Goal: Transaction & Acquisition: Purchase product/service

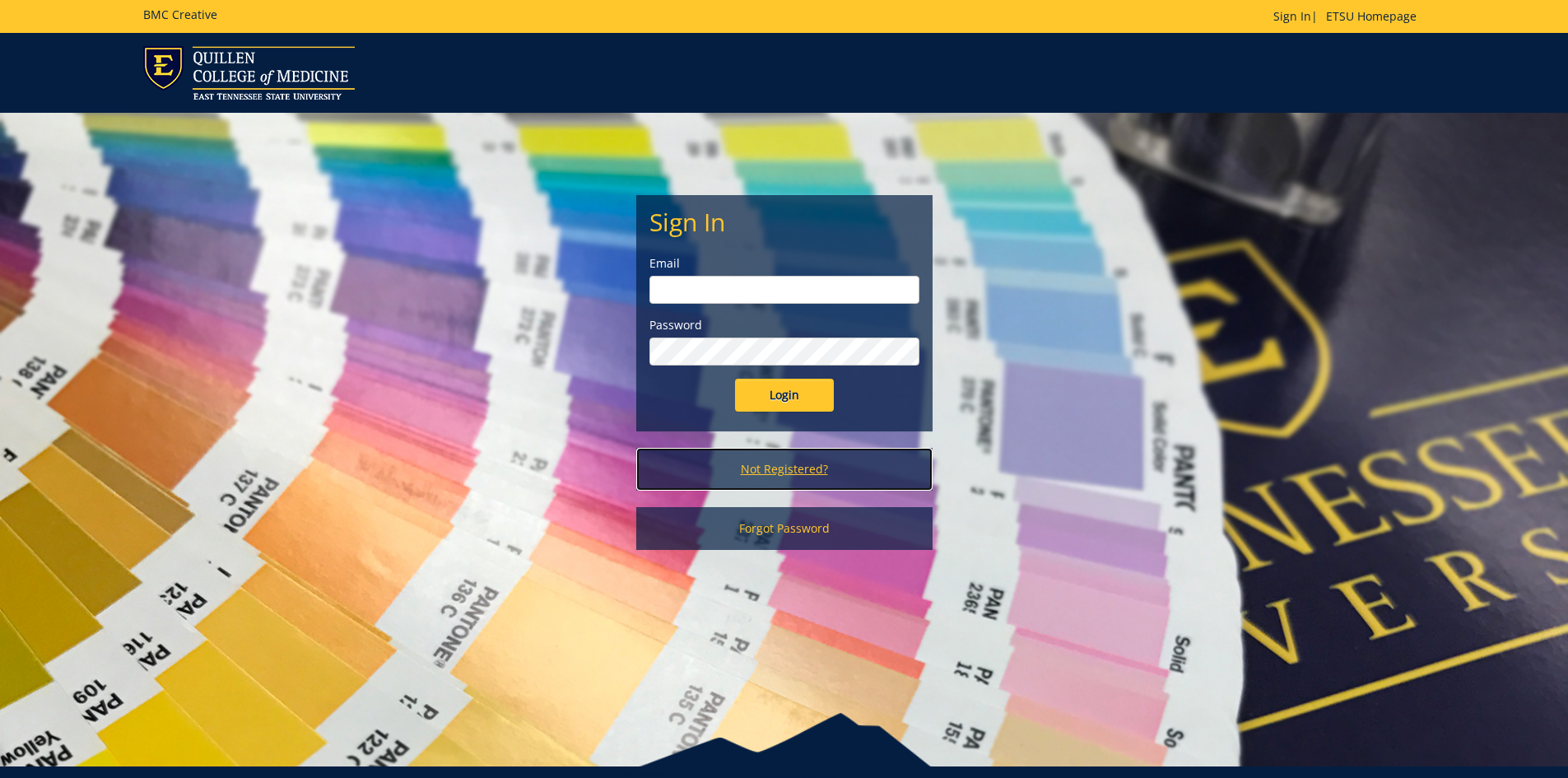
click at [824, 472] on link "Not Registered?" at bounding box center [784, 470] width 296 height 42
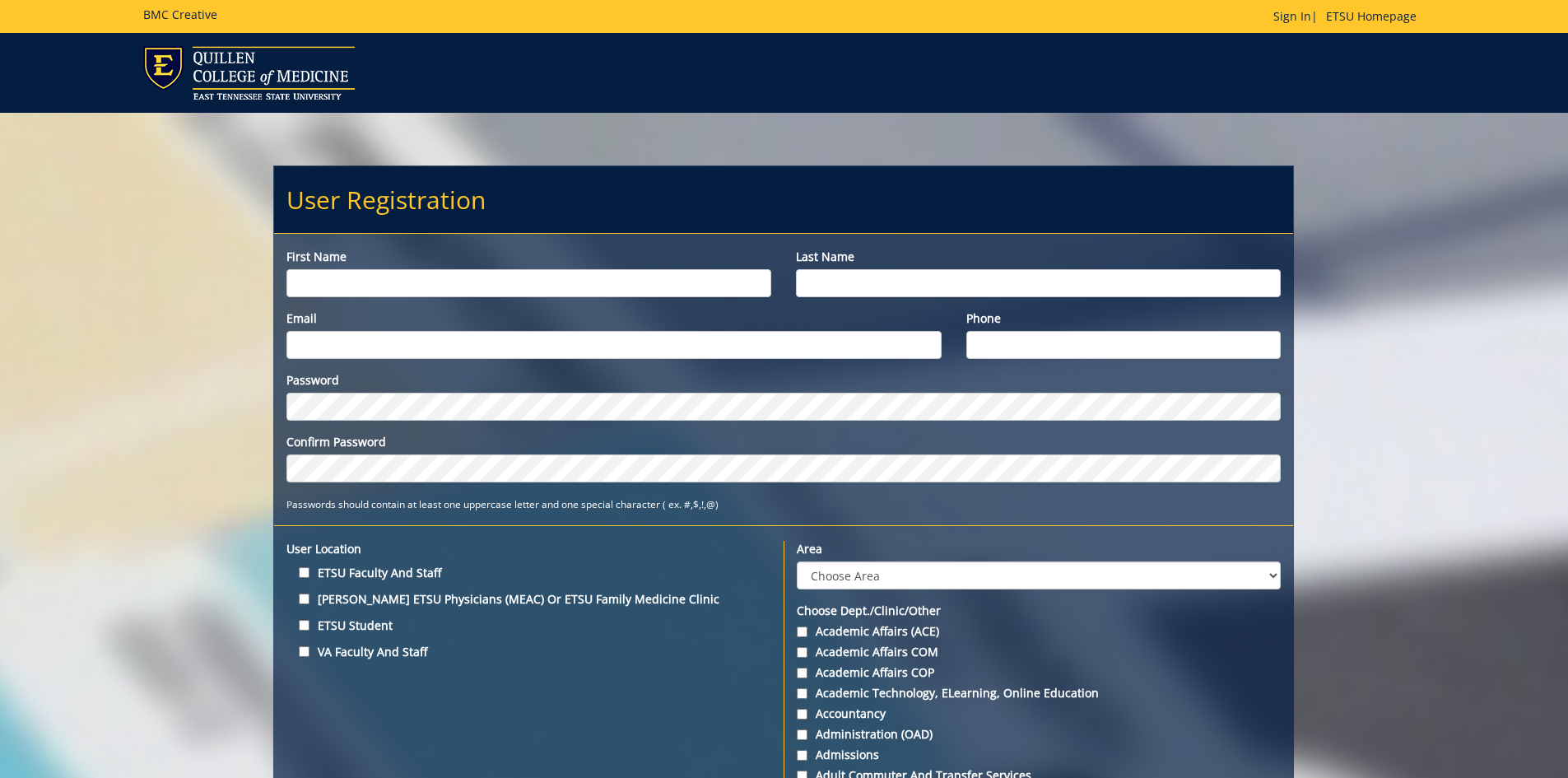
click at [434, 294] on input "First name" at bounding box center [529, 283] width 485 height 28
type input "Nicki"
type input "Riffle"
click at [454, 341] on input "Email" at bounding box center [614, 345] width 655 height 28
type input "rifflen@etsu.edu"
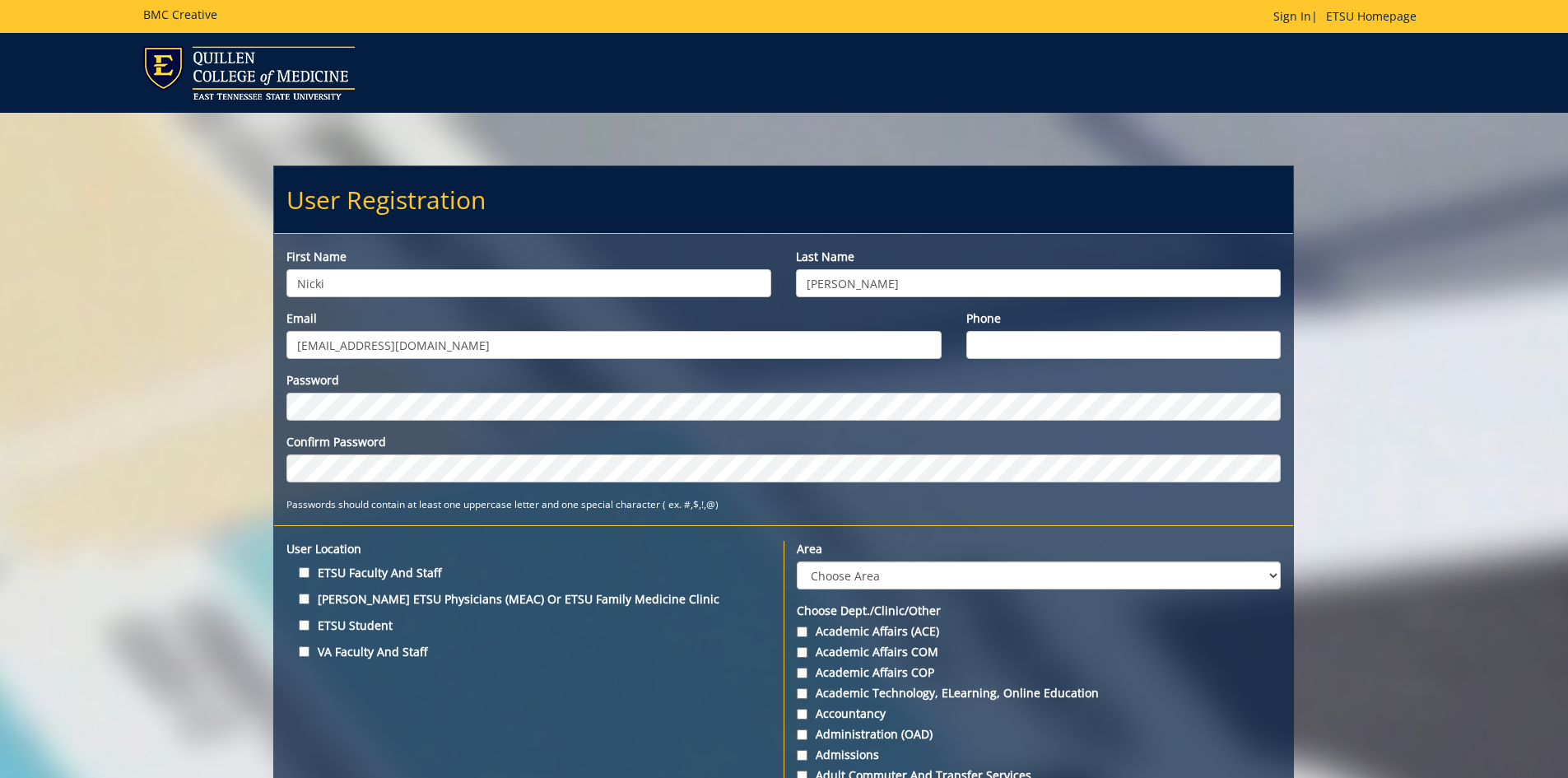
click at [1255, 355] on input "Phone" at bounding box center [1124, 345] width 315 height 28
type input "4234396709"
click at [387, 425] on div "Password Confirm Password" at bounding box center [784, 427] width 994 height 111
click at [353, 565] on label "ETSU Faculty and Staff" at bounding box center [529, 573] width 485 height 22
click at [310, 568] on input "ETSU Faculty and Staff" at bounding box center [304, 573] width 11 height 11
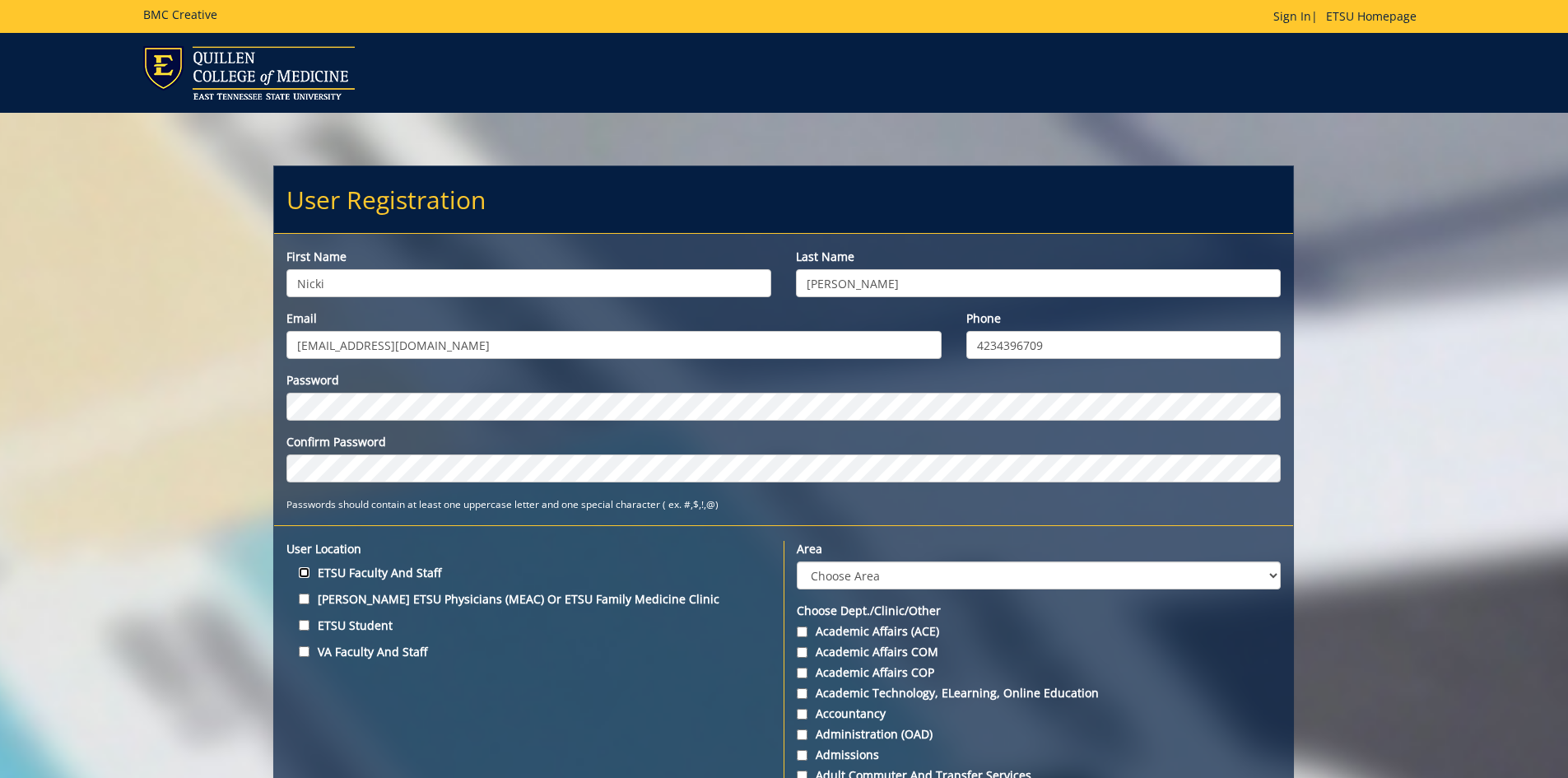
checkbox input "true"
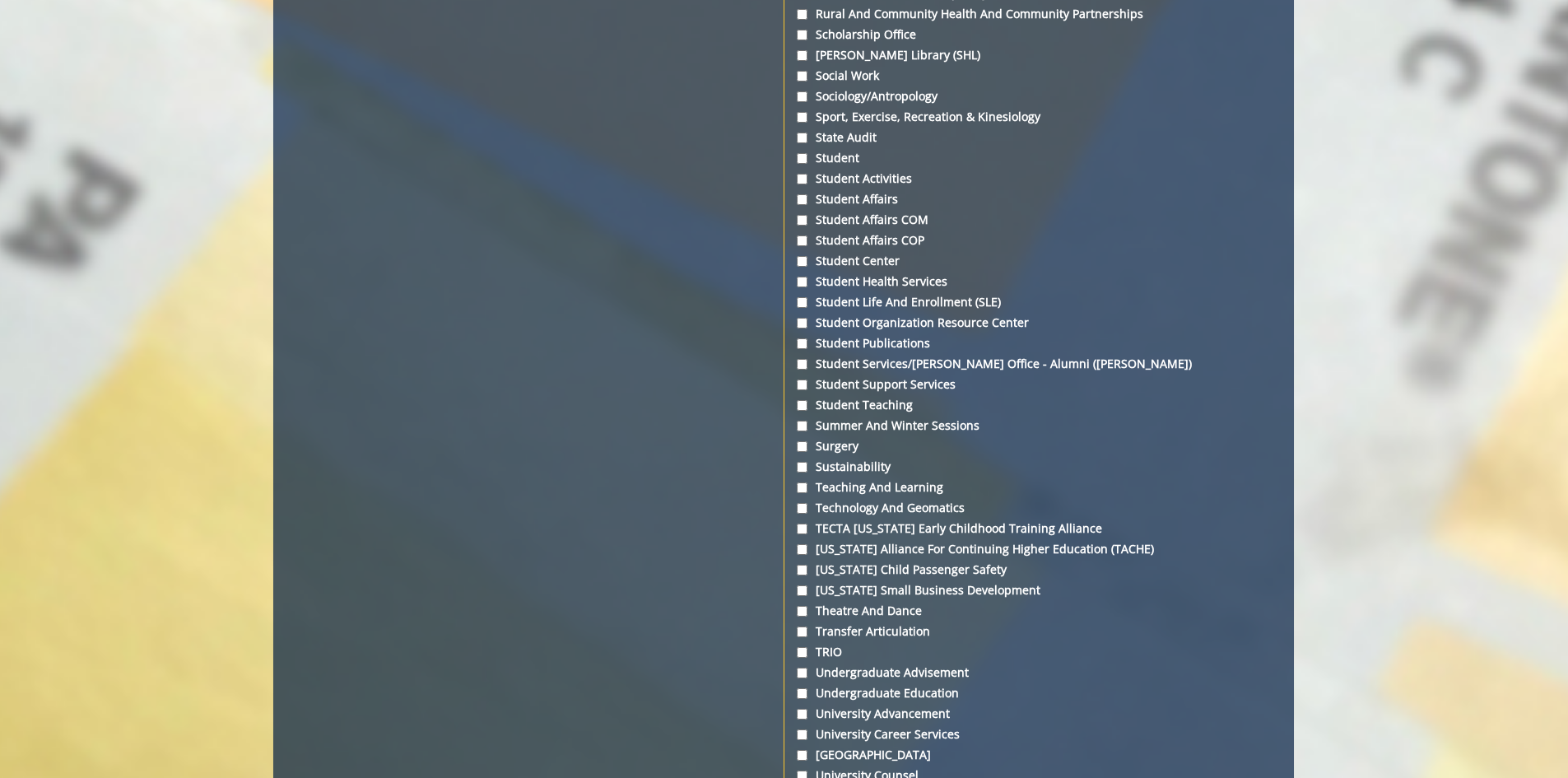
scroll to position [5683, 0]
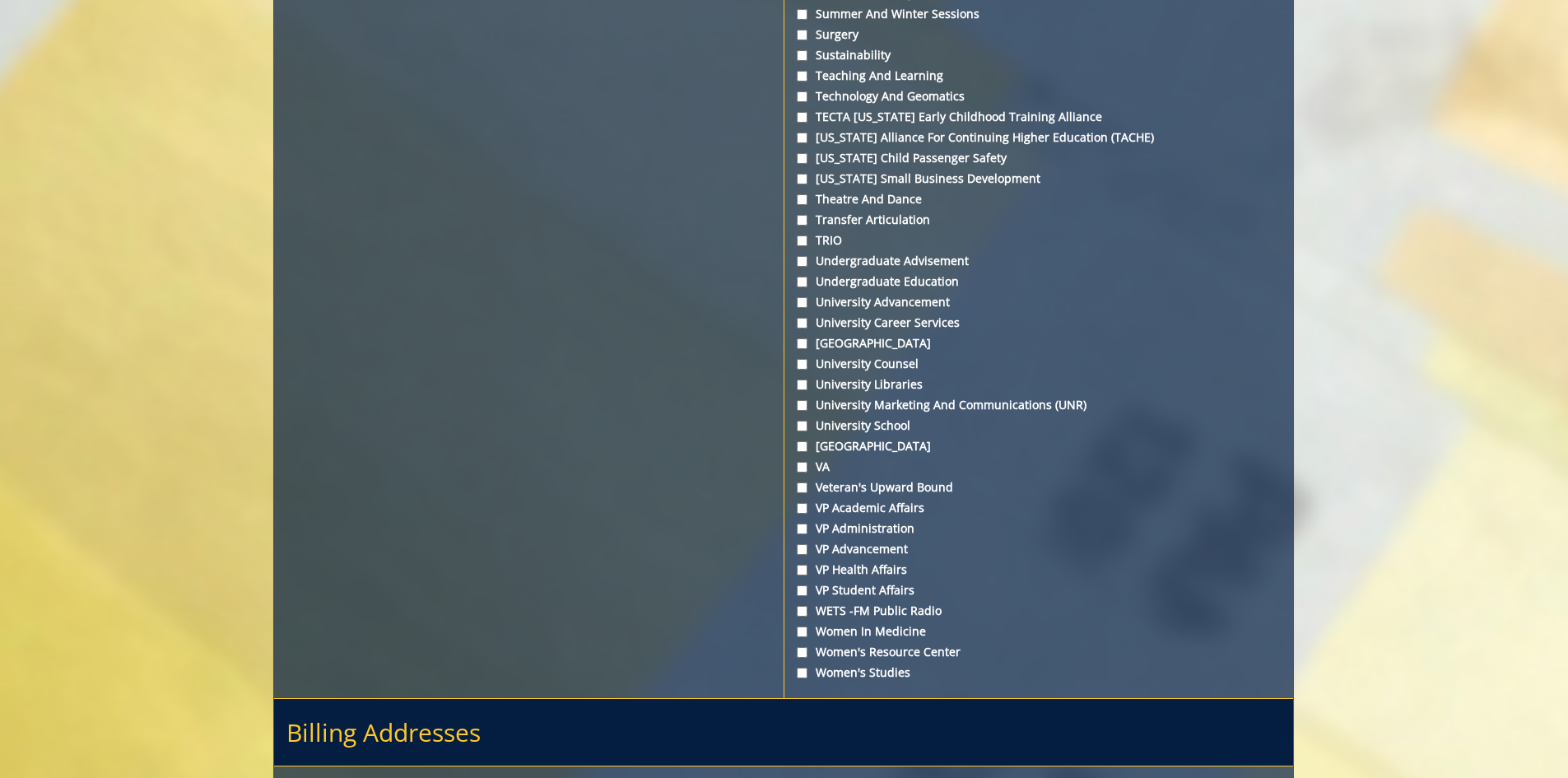
click at [897, 442] on label "University Testing Center" at bounding box center [1039, 447] width 484 height 17
click at [808, 442] on input "University Testing Center" at bounding box center [802, 447] width 11 height 11
checkbox input "true"
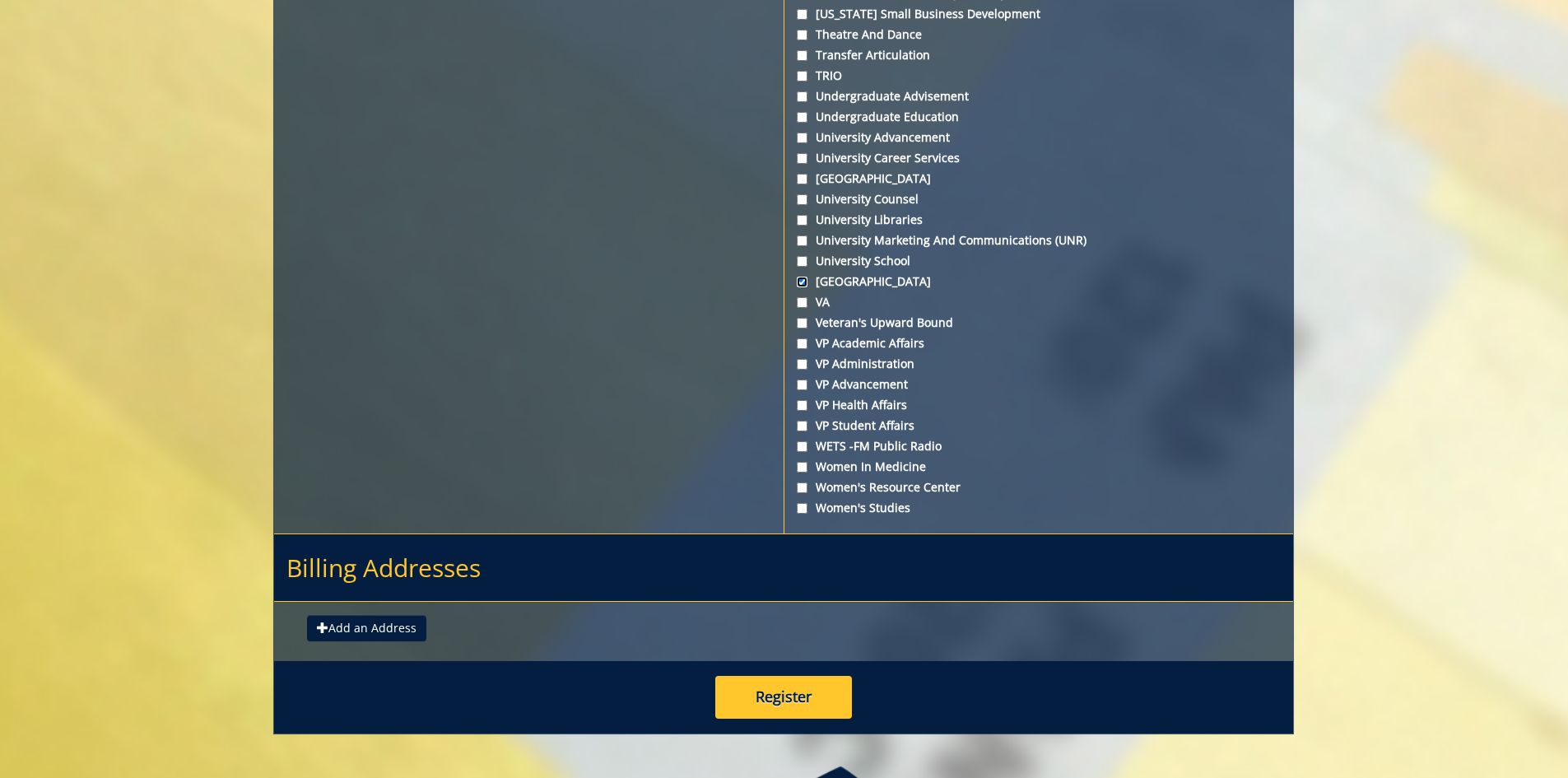
scroll to position [5931, 0]
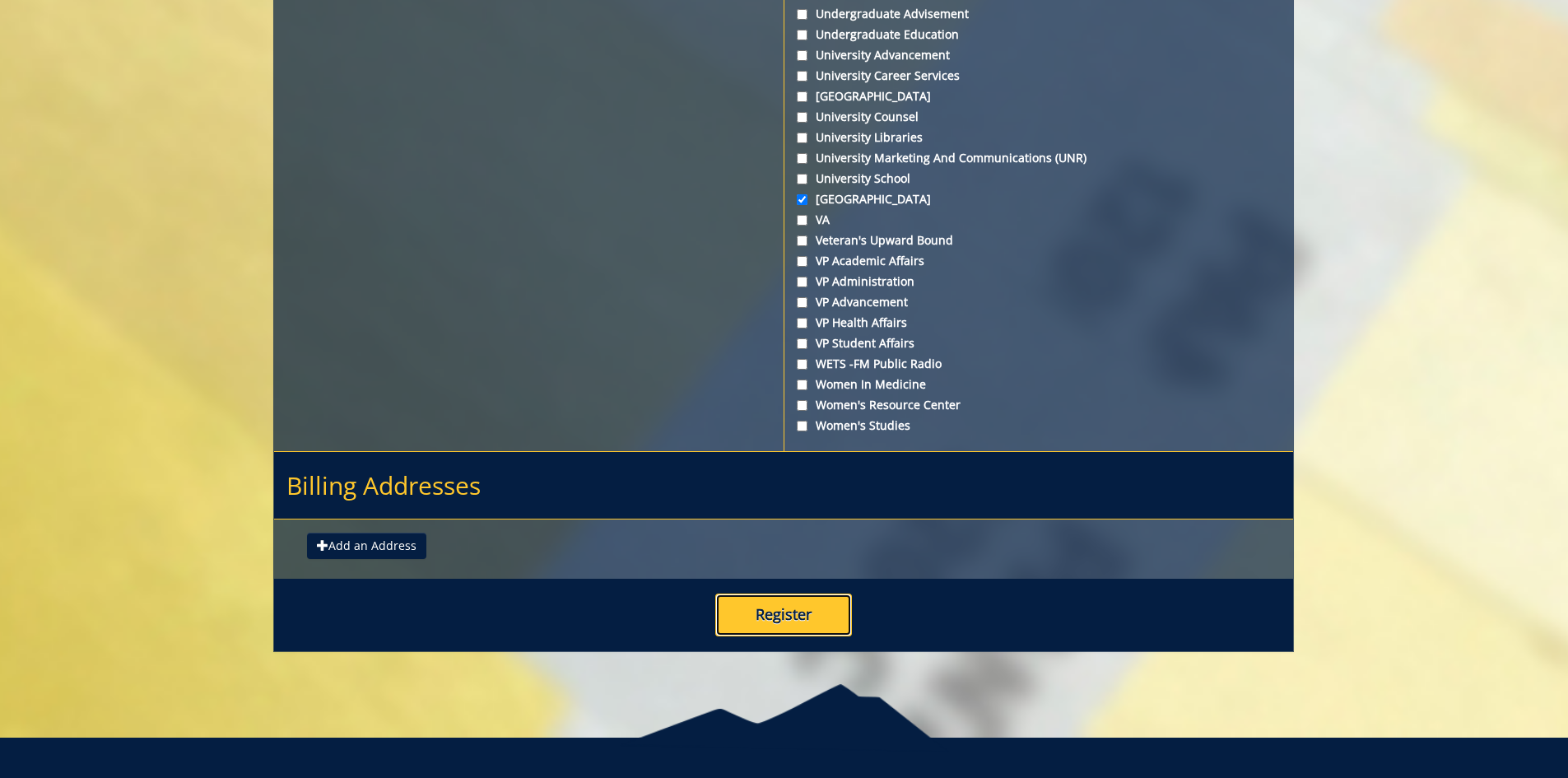
click at [793, 604] on button "Register" at bounding box center [784, 615] width 137 height 42
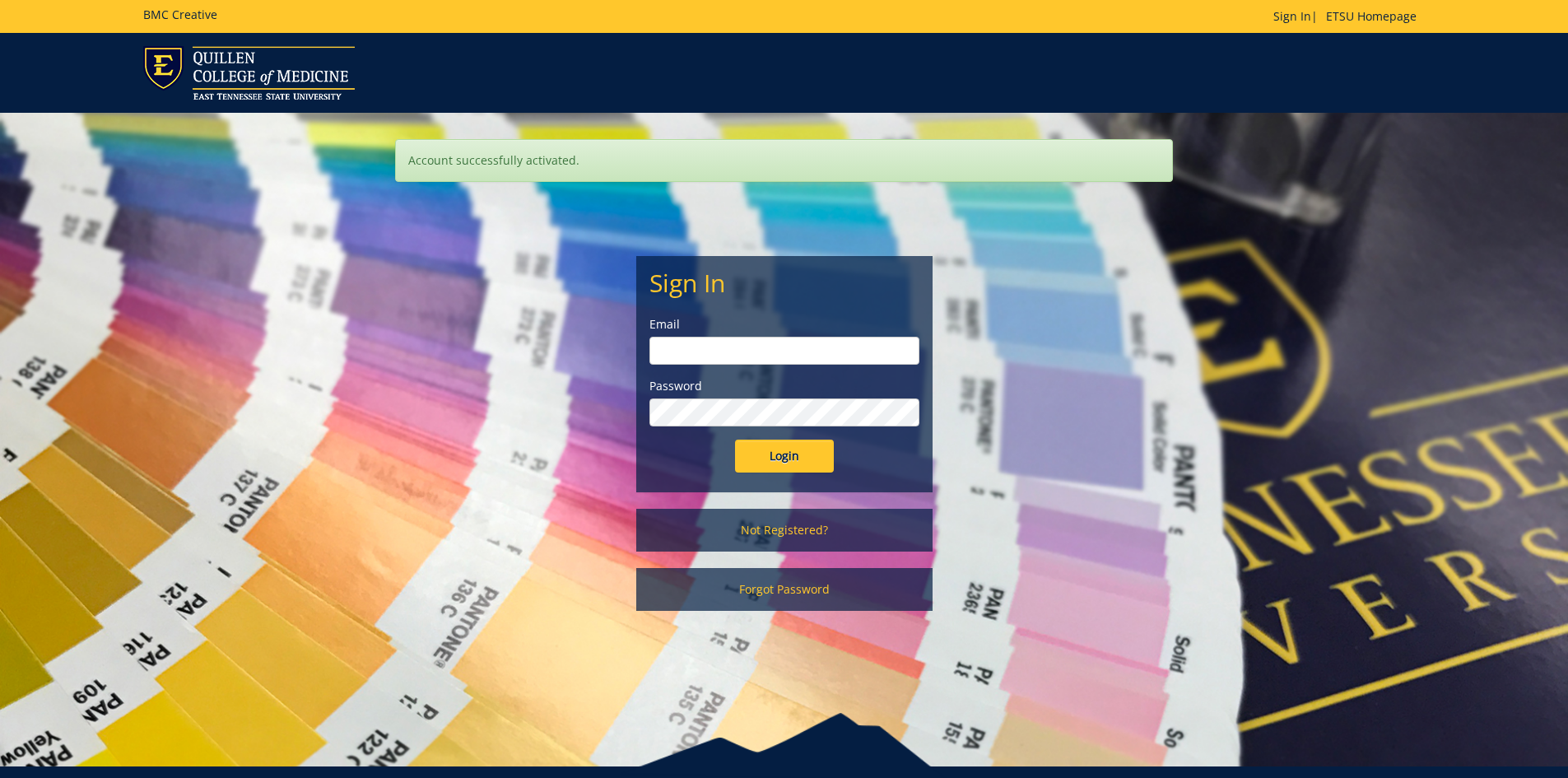
click at [746, 356] on input "email" at bounding box center [784, 351] width 270 height 28
click at [804, 348] on input "email" at bounding box center [784, 351] width 270 height 28
click at [801, 351] on input "email" at bounding box center [784, 351] width 270 height 28
type input "R"
type input "[EMAIL_ADDRESS][DOMAIN_NAME]"
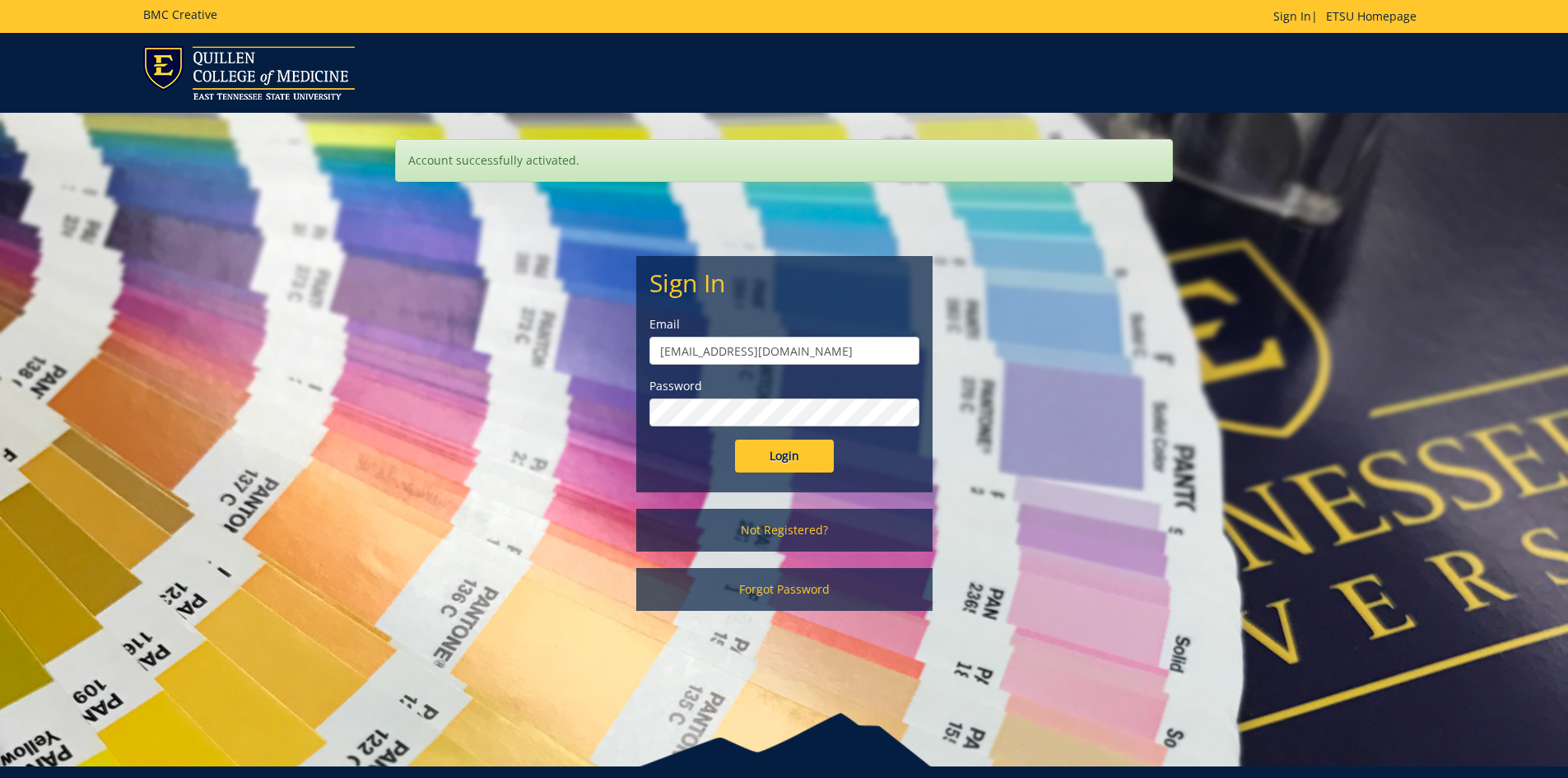
click at [735, 440] on input "Login" at bounding box center [784, 457] width 99 height 33
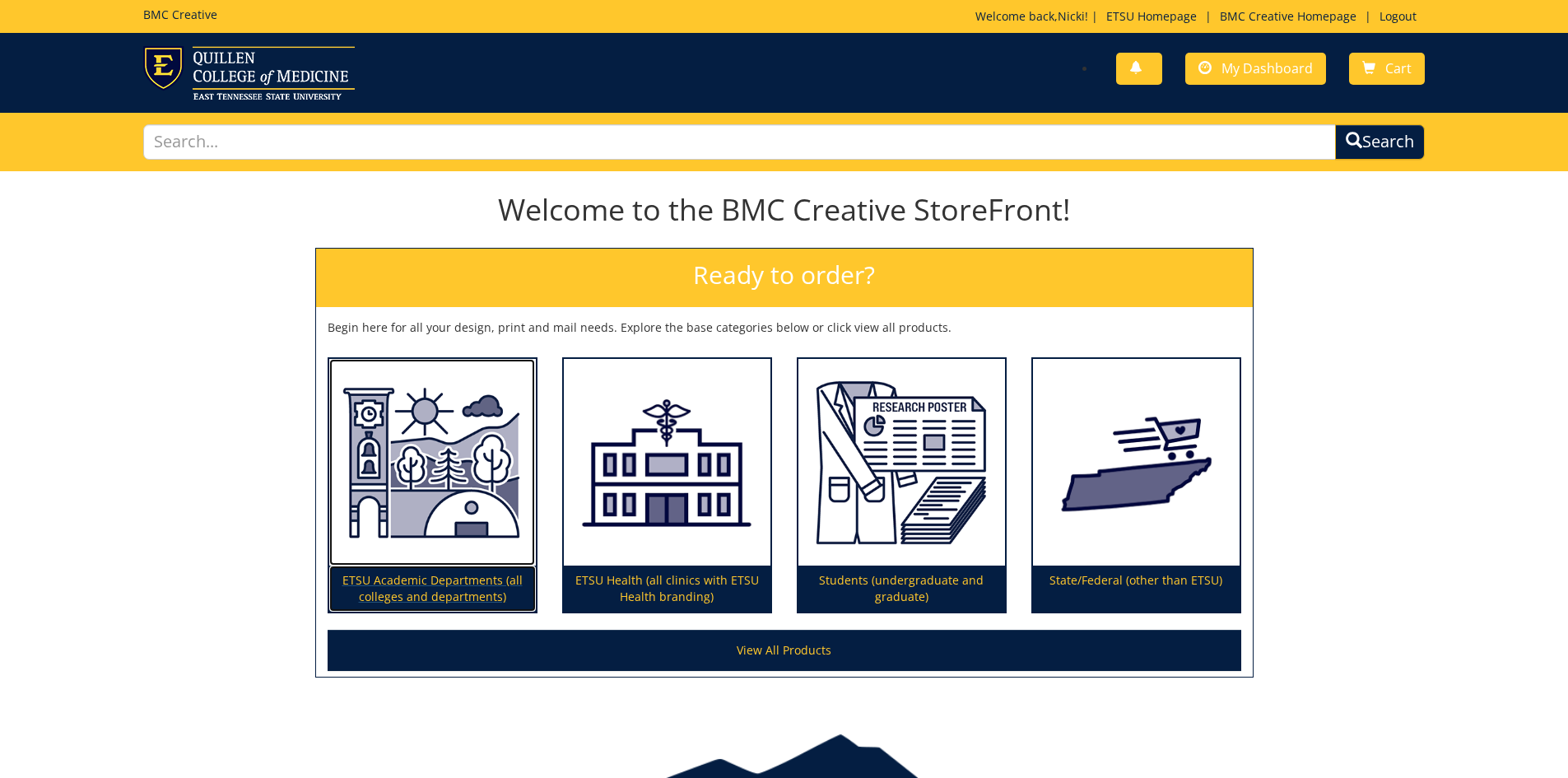
click at [468, 592] on p "ETSU Academic Departments (all colleges and departments)" at bounding box center [433, 589] width 207 height 46
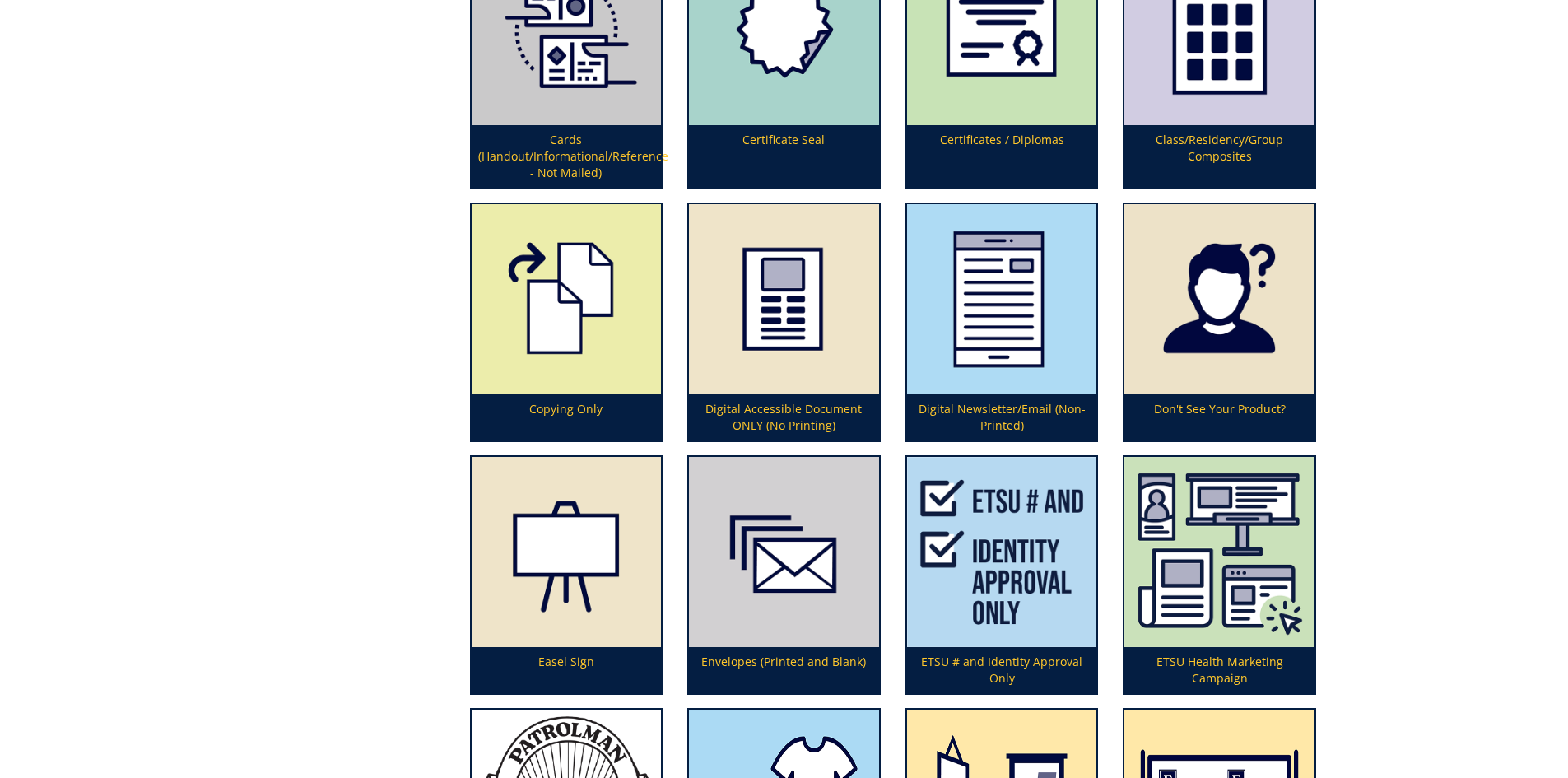
scroll to position [1071, 0]
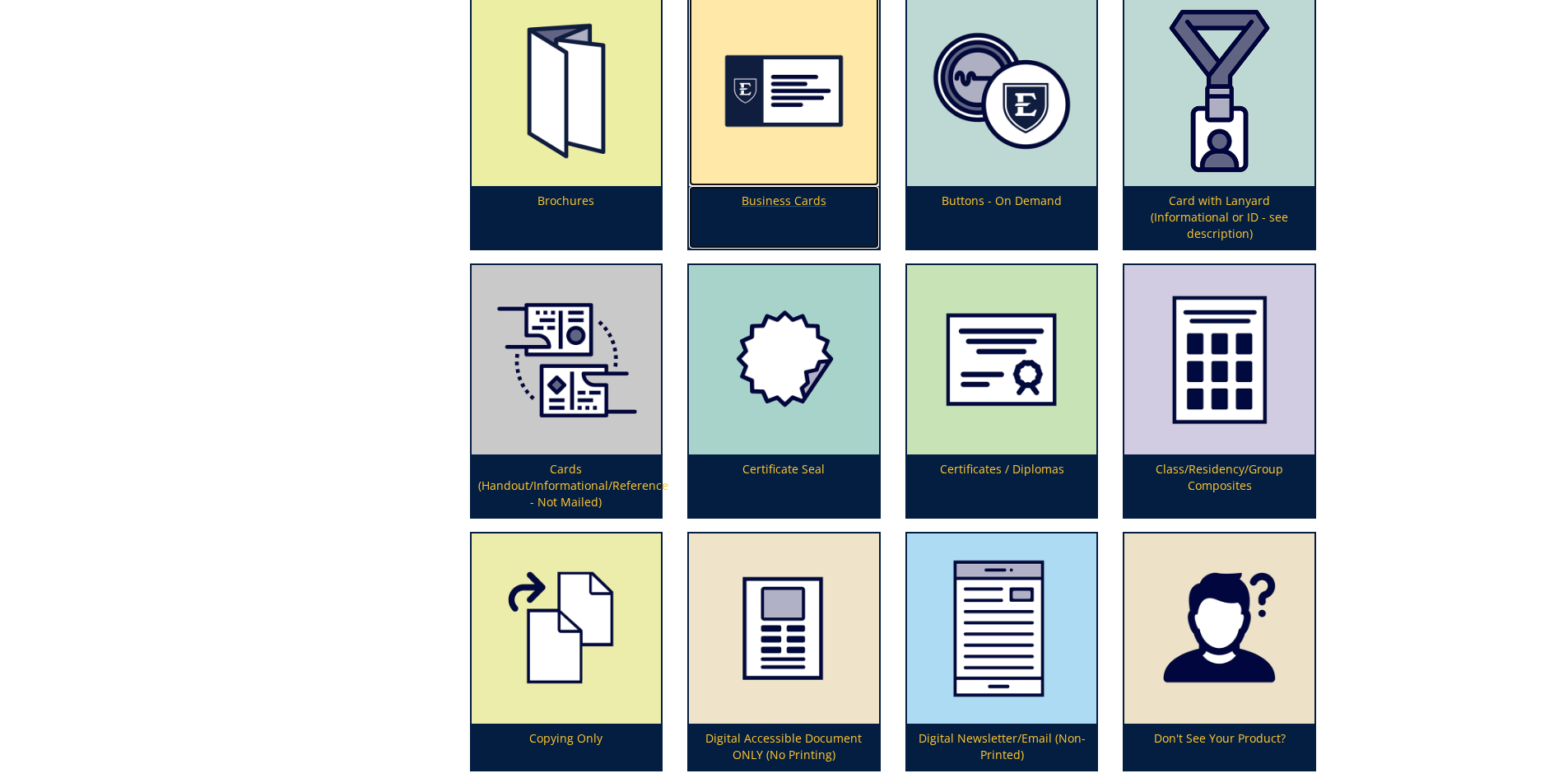
click at [819, 199] on p "Business Cards" at bounding box center [784, 218] width 190 height 63
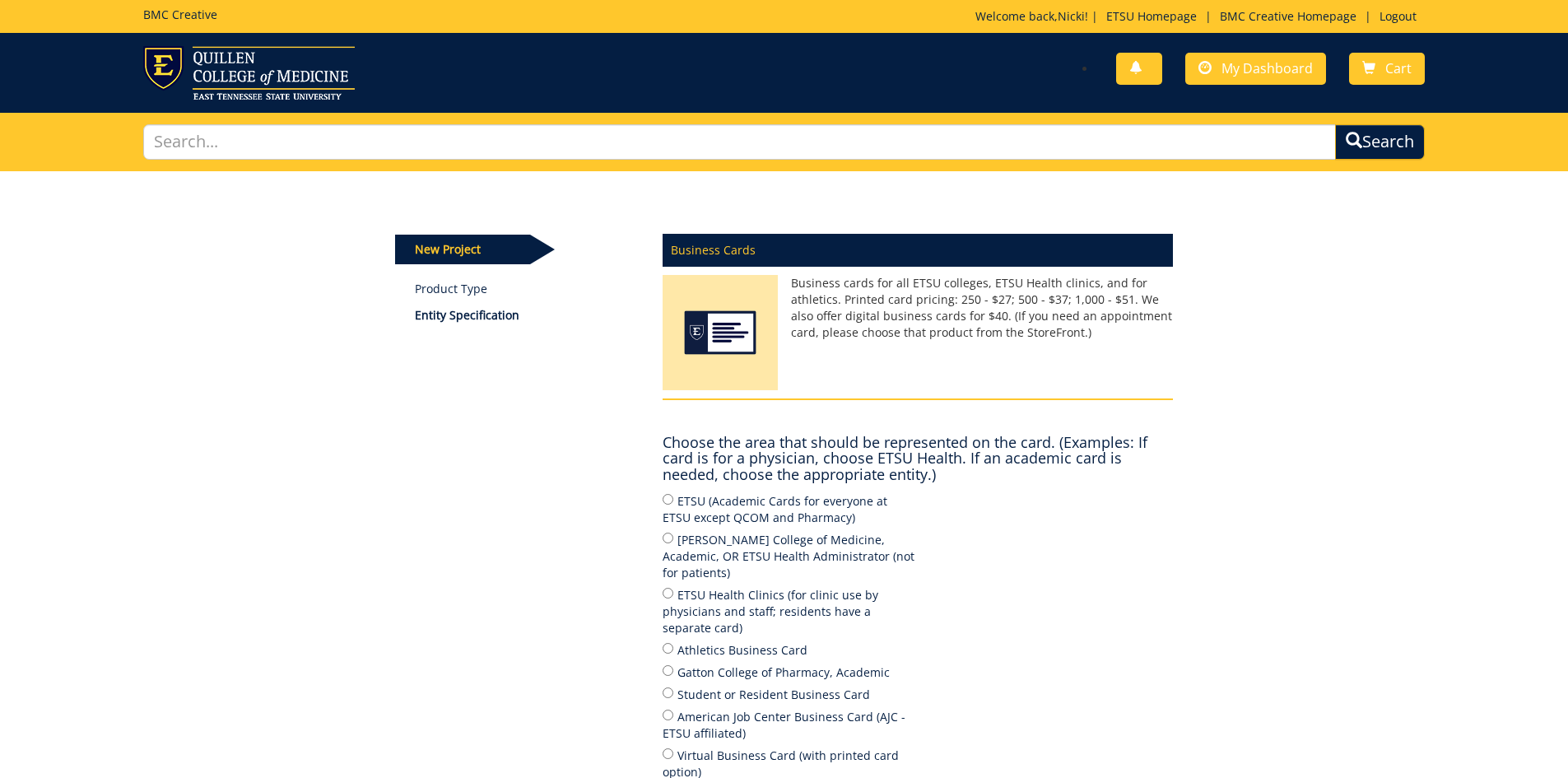
scroll to position [287, 0]
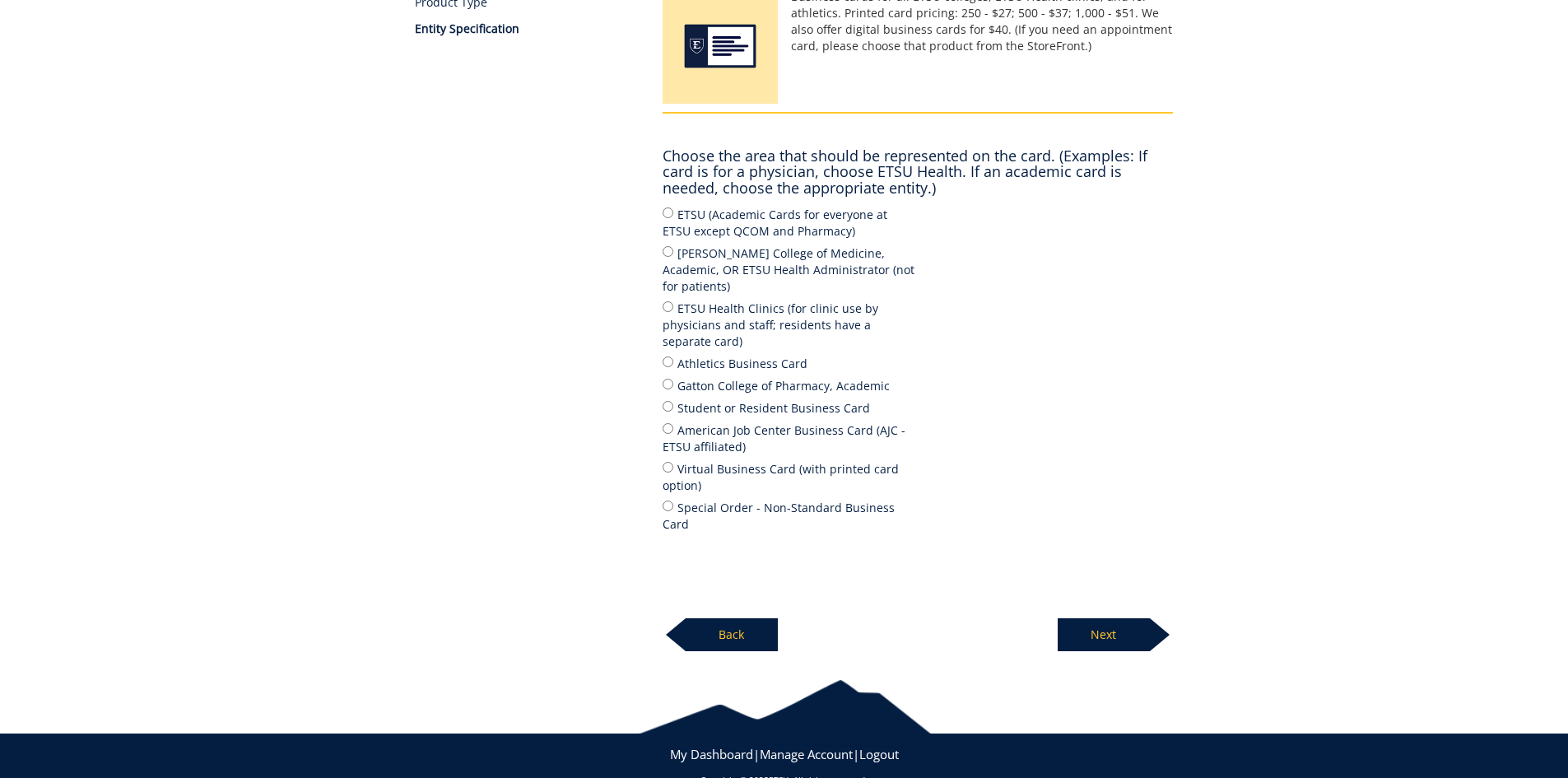
click at [790, 222] on label "ETSU (Academic Cards for everyone at ETSU except QCOM and Pharmacy)" at bounding box center [790, 221] width 255 height 34
click at [673, 219] on input "ETSU (Academic Cards for everyone at ETSU except QCOM and Pharmacy)" at bounding box center [668, 213] width 11 height 11
radio input "true"
click at [1116, 618] on p "Next" at bounding box center [1104, 635] width 92 height 33
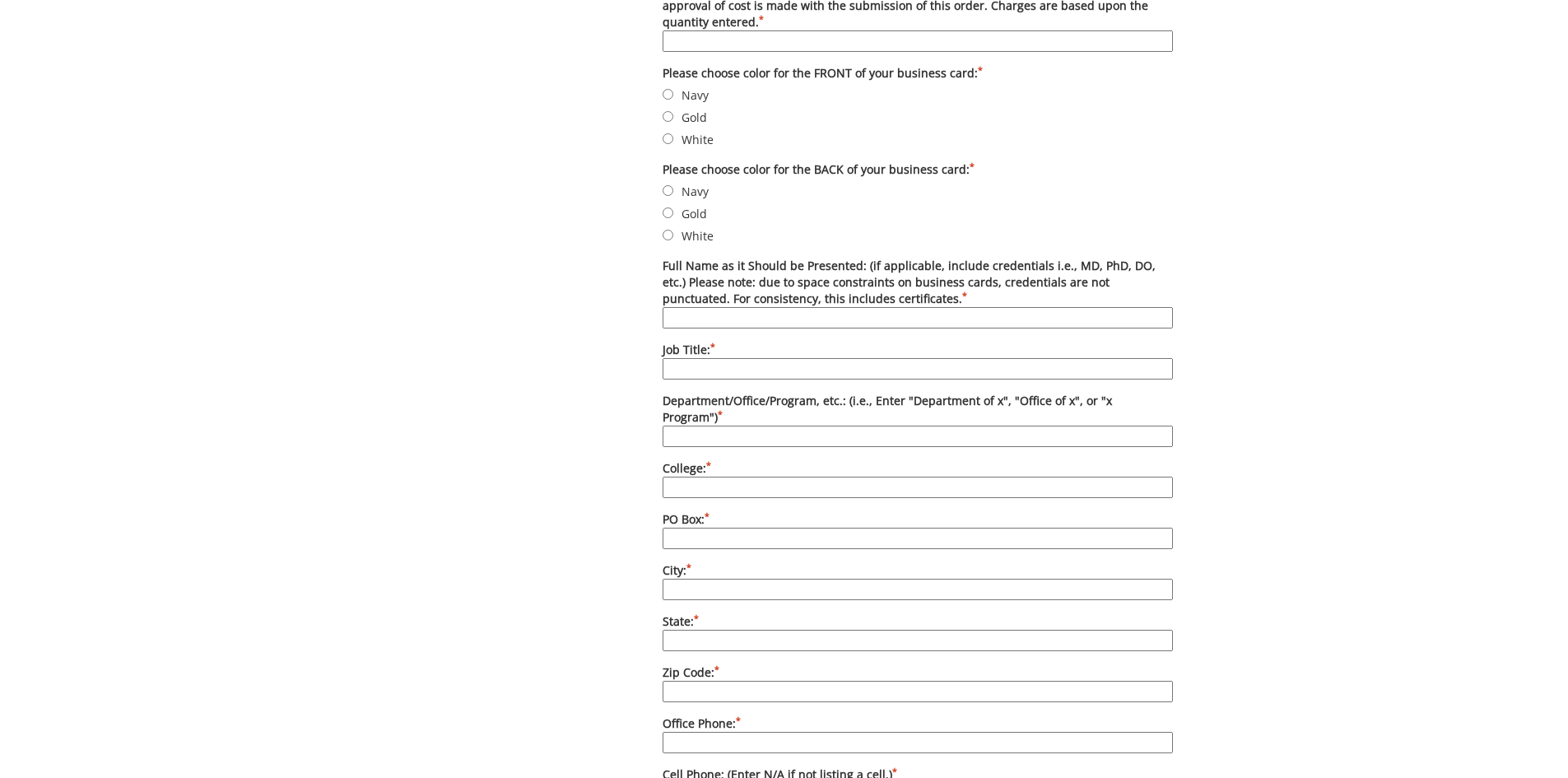
scroll to position [247, 0]
